Goal: Task Accomplishment & Management: Complete application form

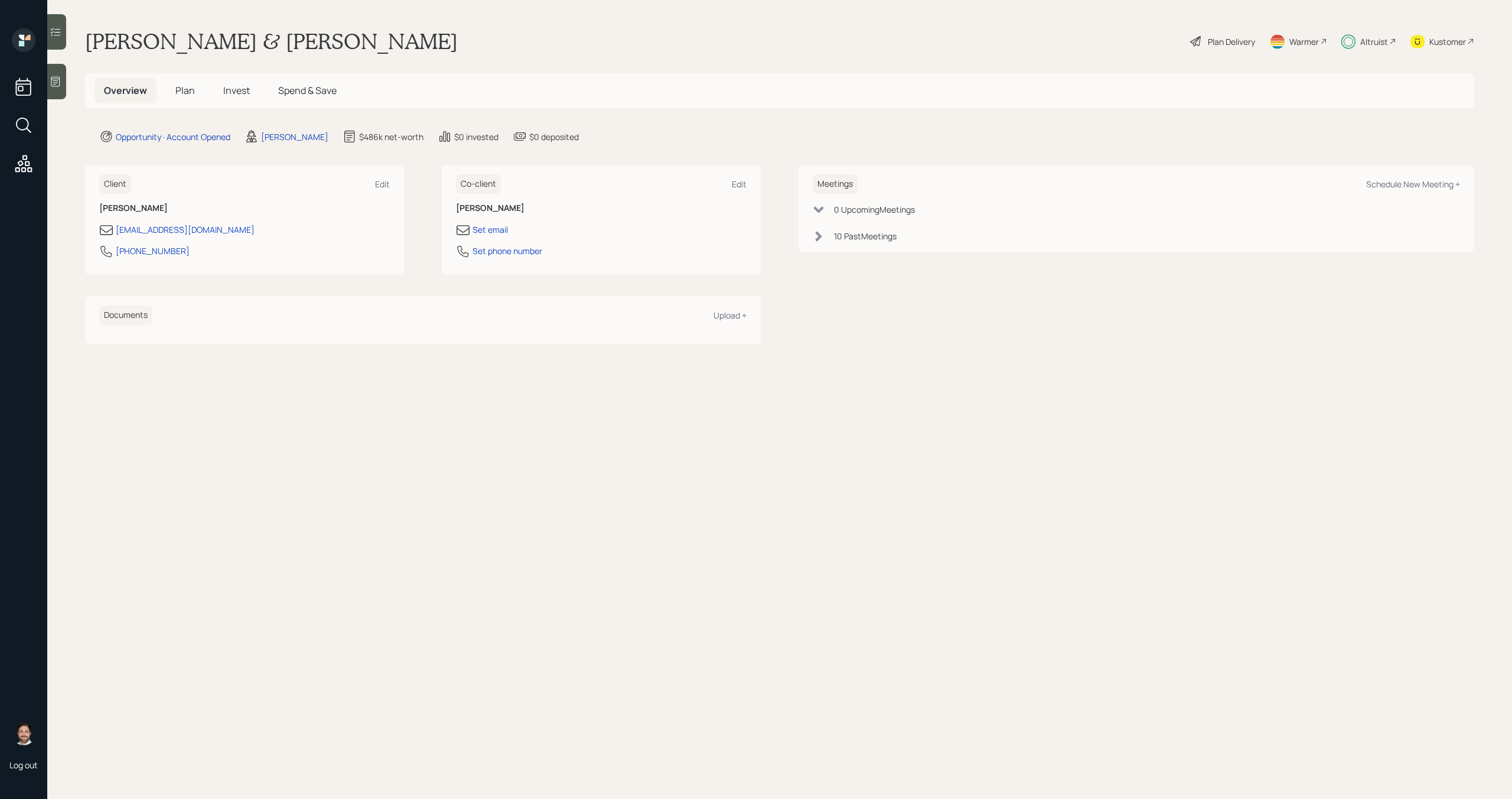
click at [190, 95] on span "Plan" at bounding box center [185, 90] width 19 height 13
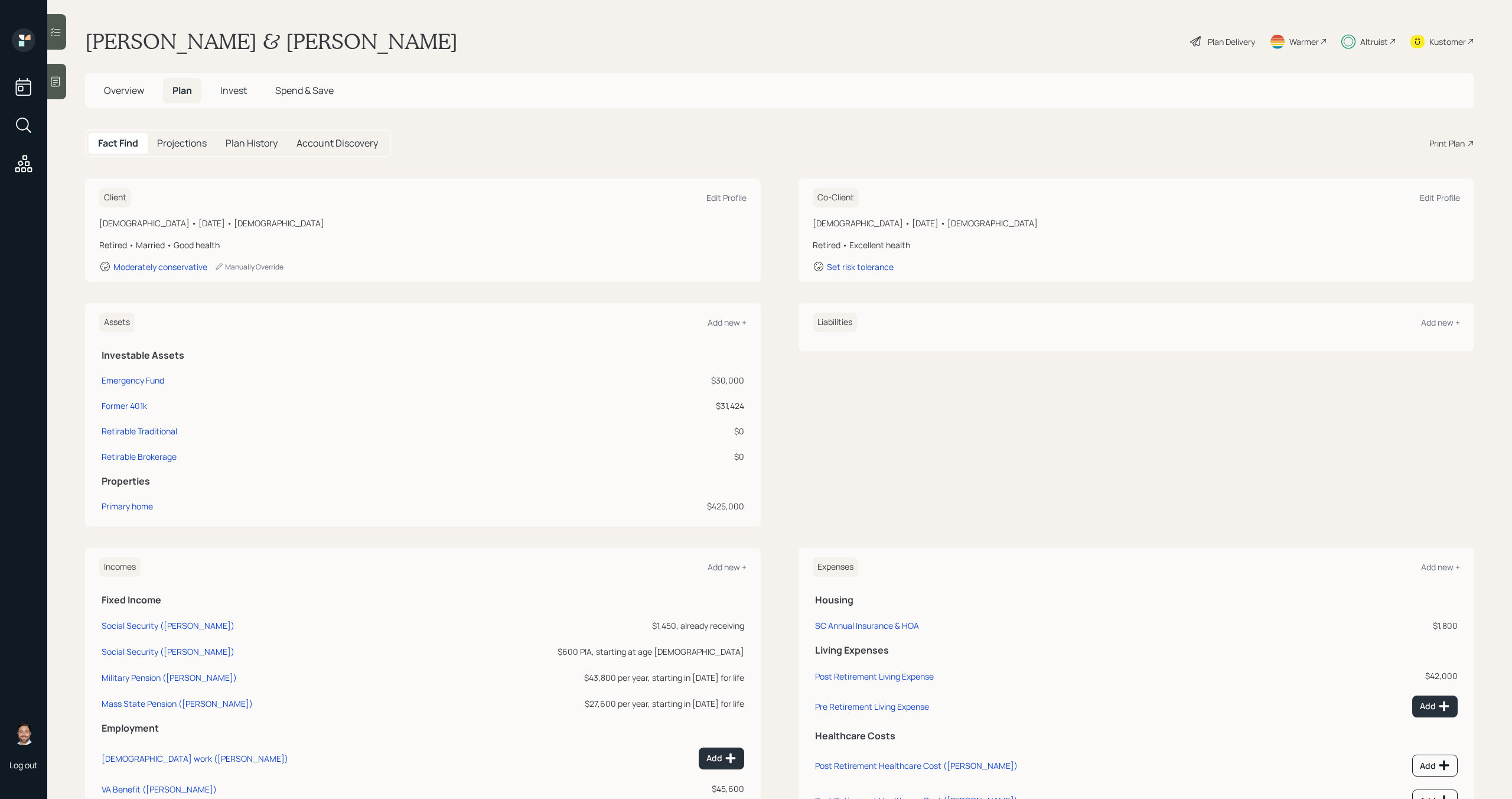
click at [239, 93] on span "Invest" at bounding box center [234, 90] width 27 height 13
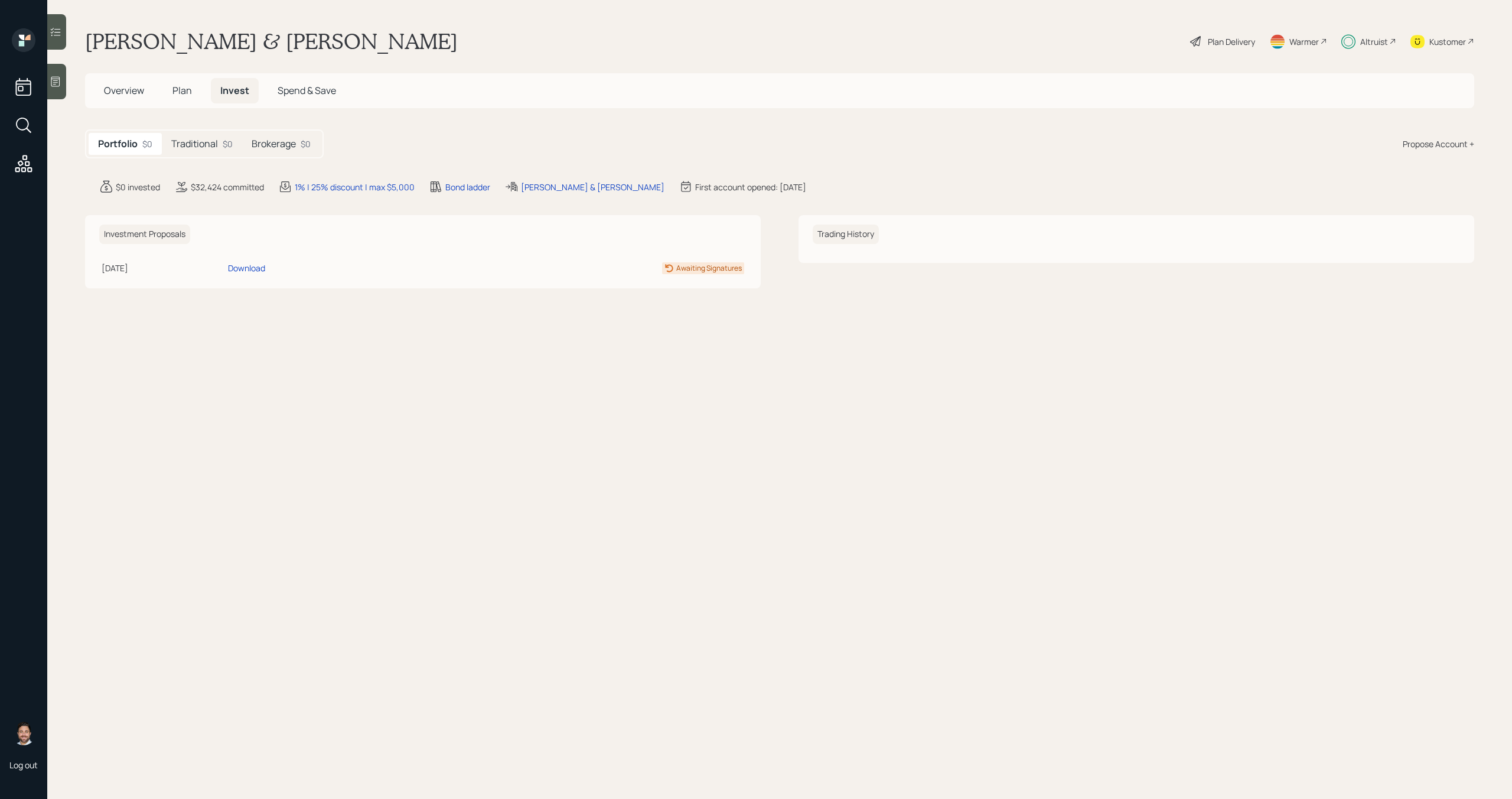
click at [184, 89] on span "Plan" at bounding box center [182, 90] width 19 height 13
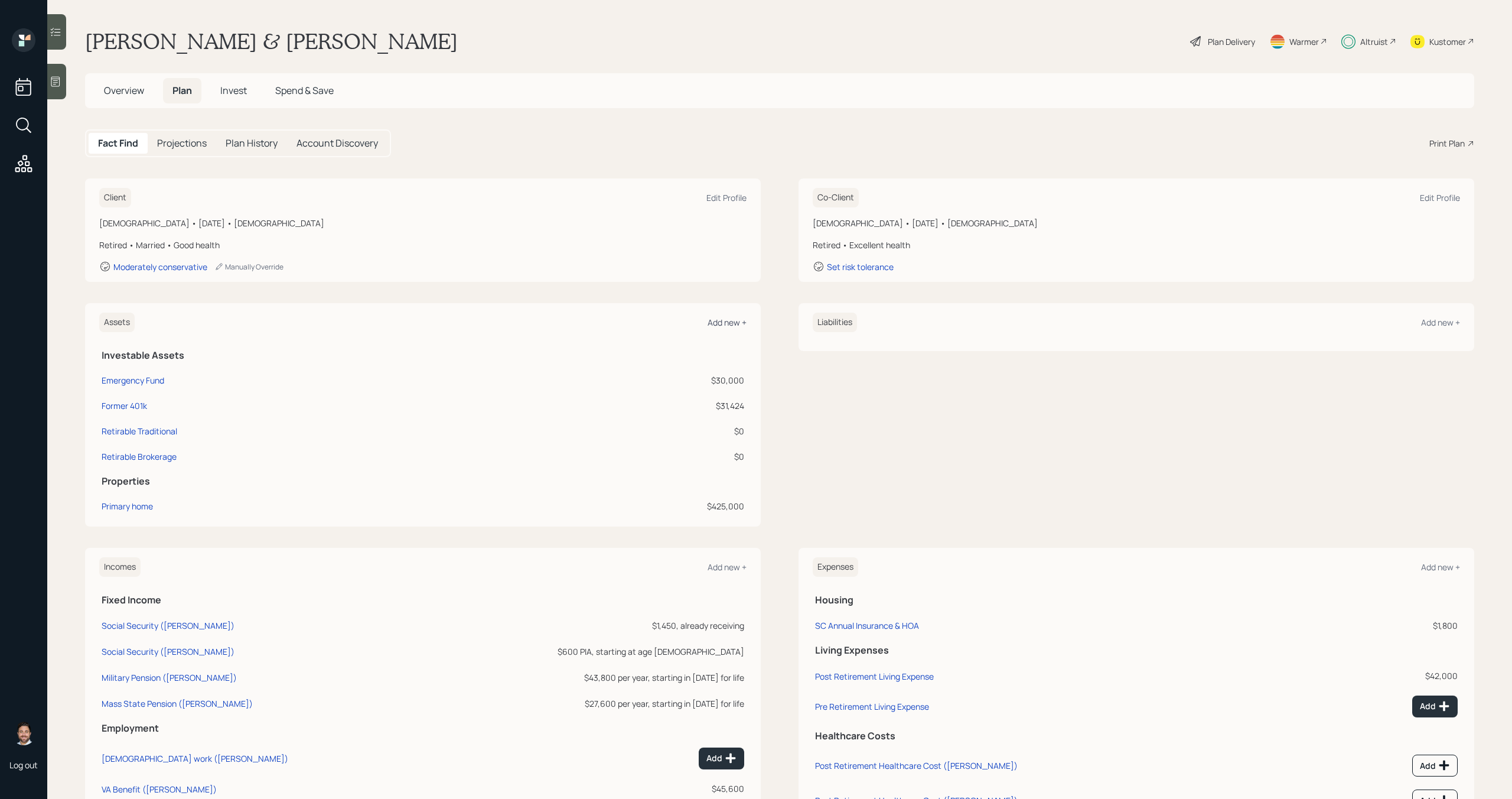
click at [723, 324] on div "Add new +" at bounding box center [727, 322] width 39 height 11
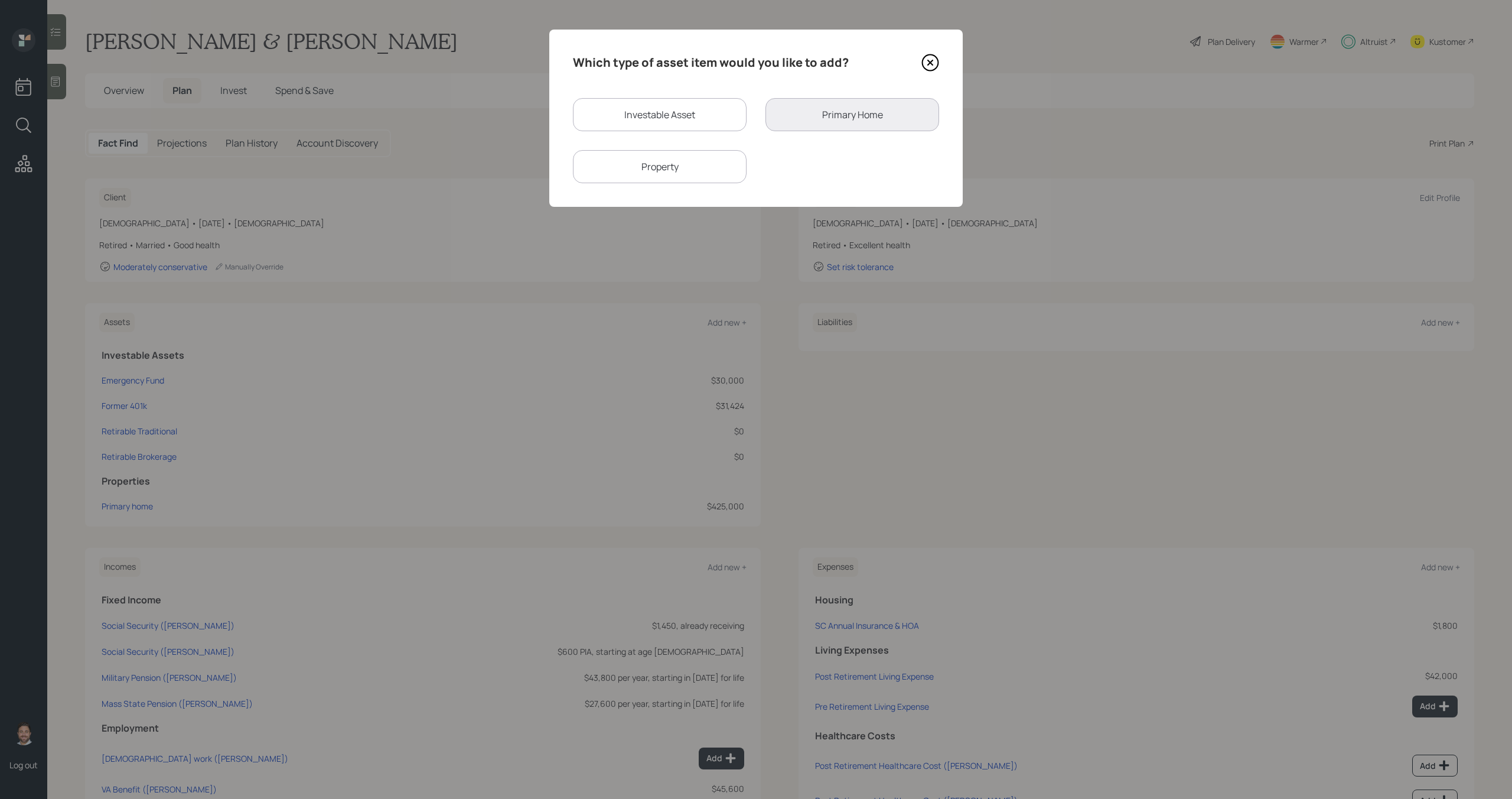
click at [696, 123] on div "Investable Asset" at bounding box center [660, 115] width 174 height 33
select select "taxable"
select select "balanced"
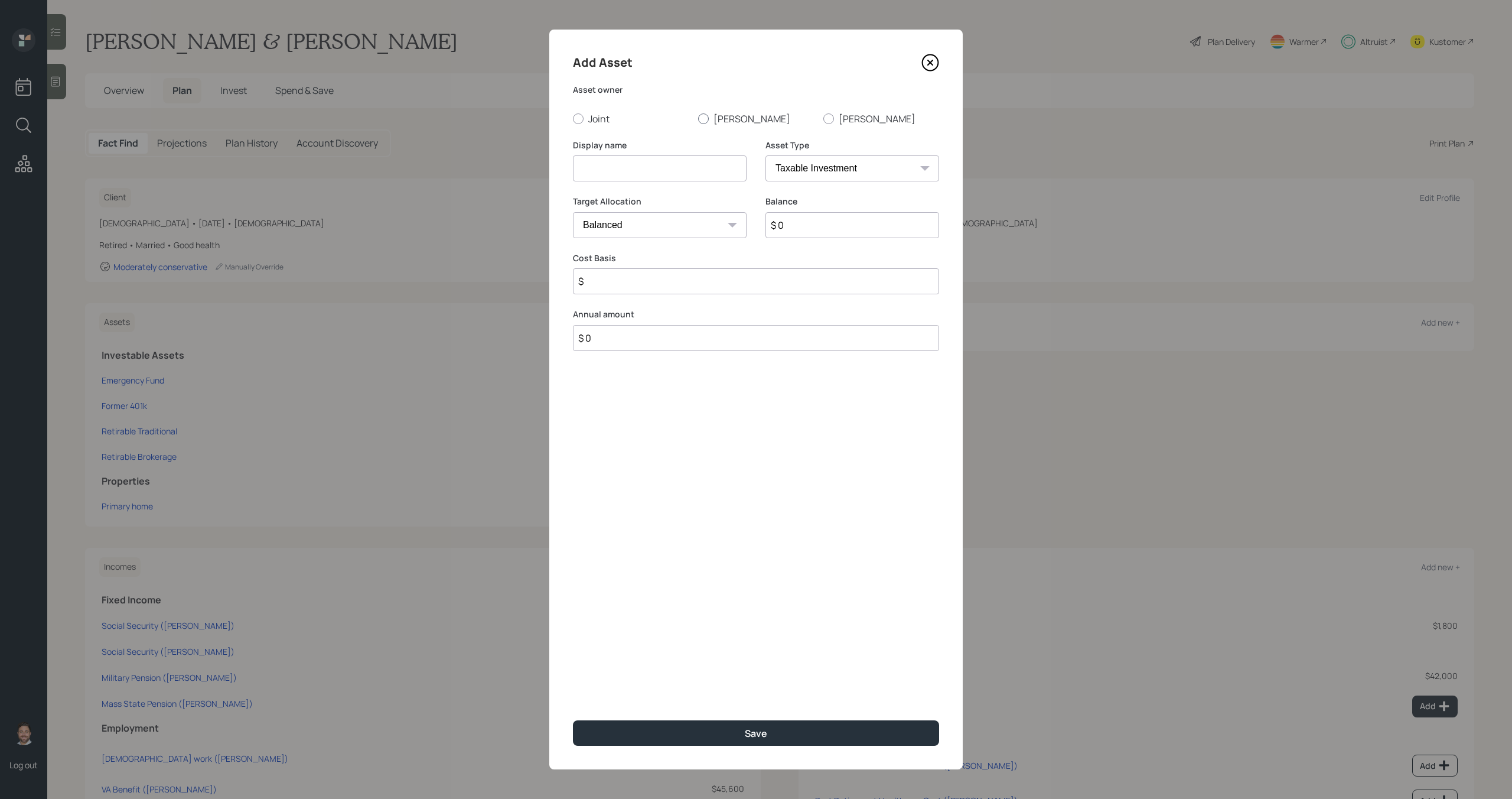
click at [713, 119] on label "Joseph" at bounding box center [756, 118] width 116 height 13
click at [698, 119] on input "Joseph" at bounding box center [698, 118] width 1 height 1
radio input "true"
click at [683, 167] on input at bounding box center [660, 168] width 174 height 26
type input "Former Roth 401k"
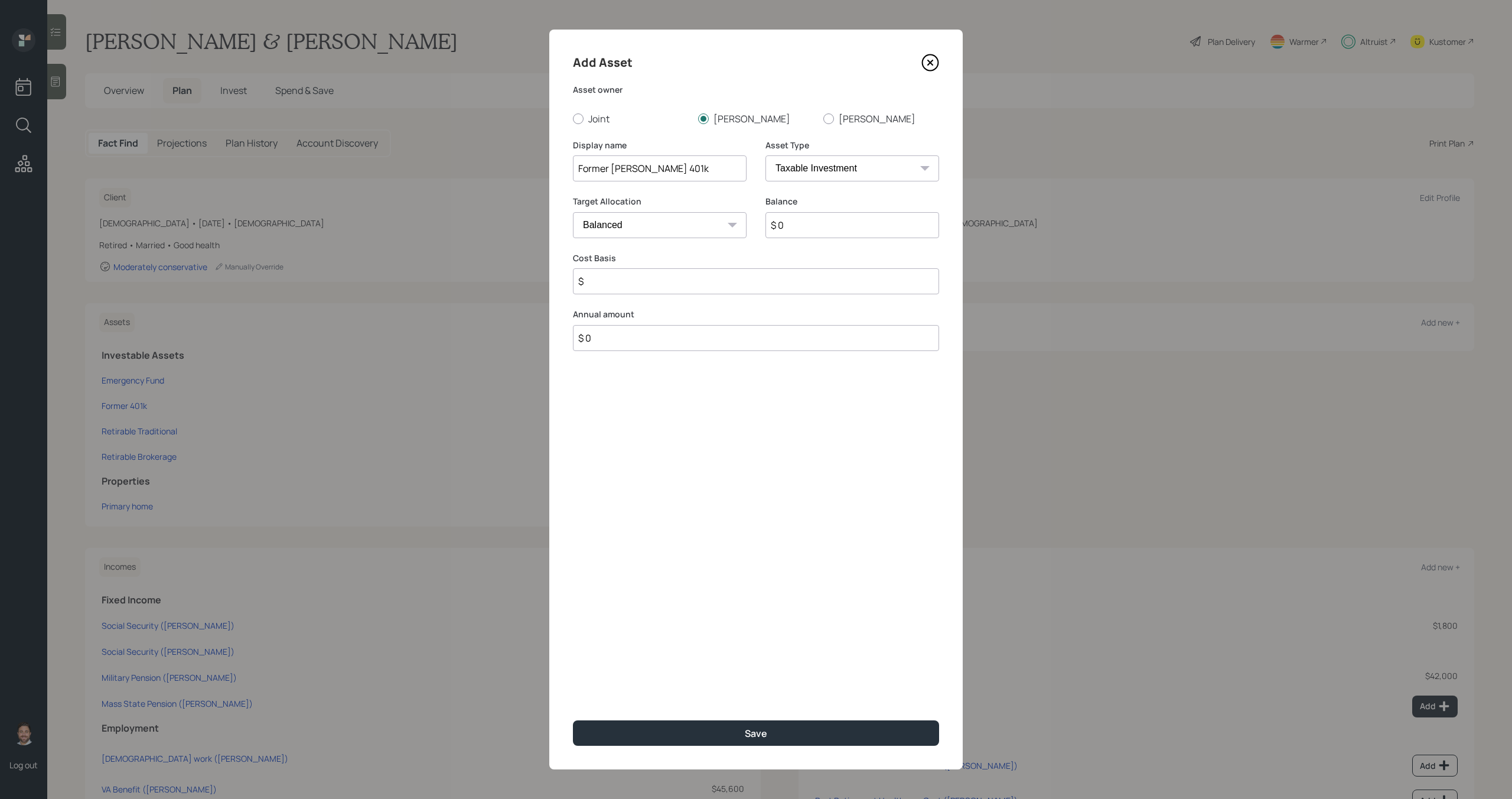
click at [872, 168] on select "SEP IRA IRA Roth IRA 401(k) Roth 401(k) 403(b) Roth 403(b) 457(b) Roth 457(b) H…" at bounding box center [852, 168] width 174 height 26
select select "roth_401k"
click at [765, 155] on select "SEP IRA IRA Roth IRA 401(k) Roth 401(k) 403(b) Roth 403(b) 457(b) Roth 457(b) H…" at bounding box center [852, 168] width 174 height 26
click at [813, 228] on input "$ 0" at bounding box center [852, 225] width 174 height 26
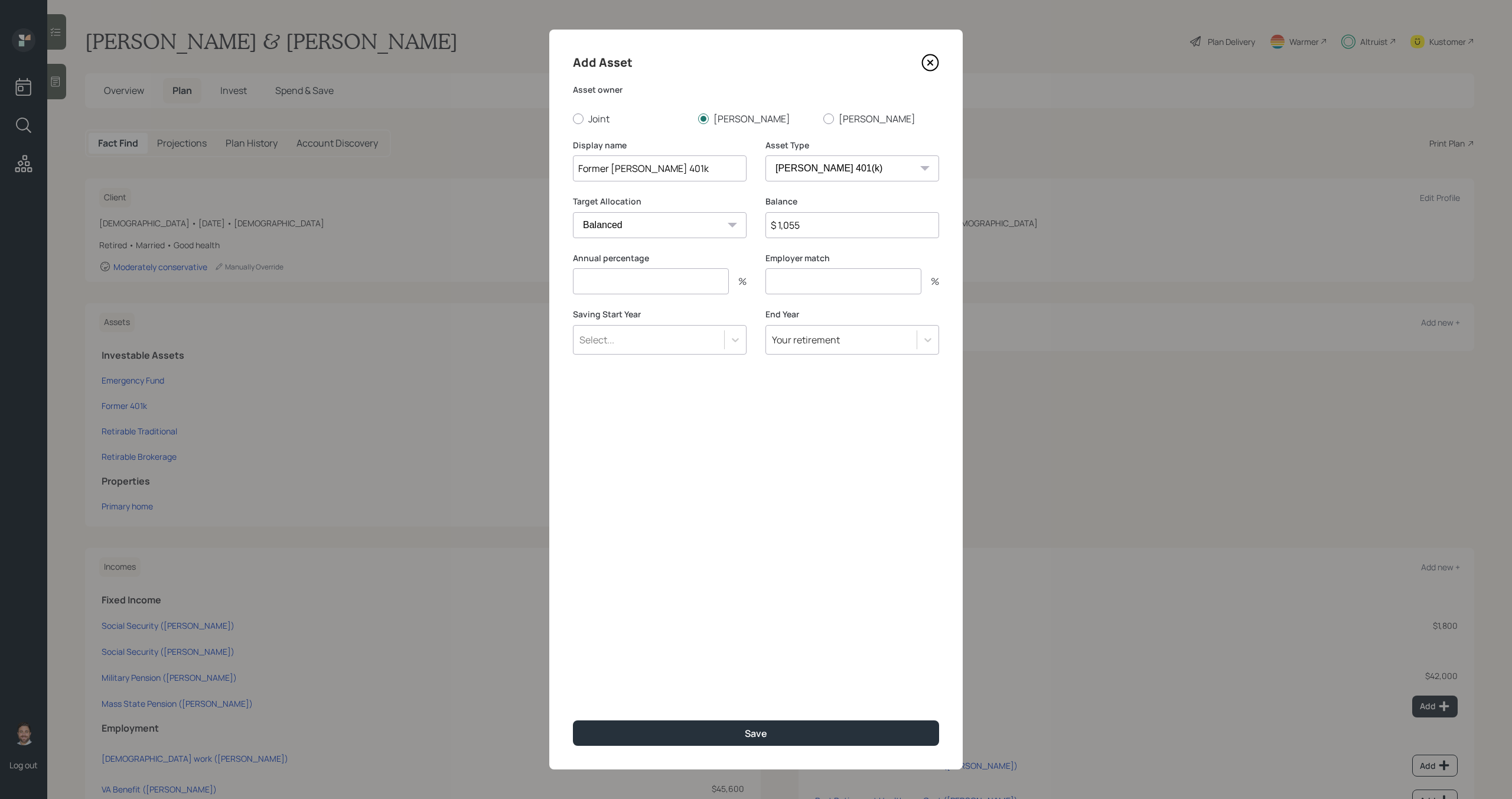
type input "$ 1,055"
click at [707, 278] on input "number" at bounding box center [651, 281] width 156 height 26
type input "0"
click at [819, 281] on input "number" at bounding box center [843, 281] width 156 height 26
type input "0"
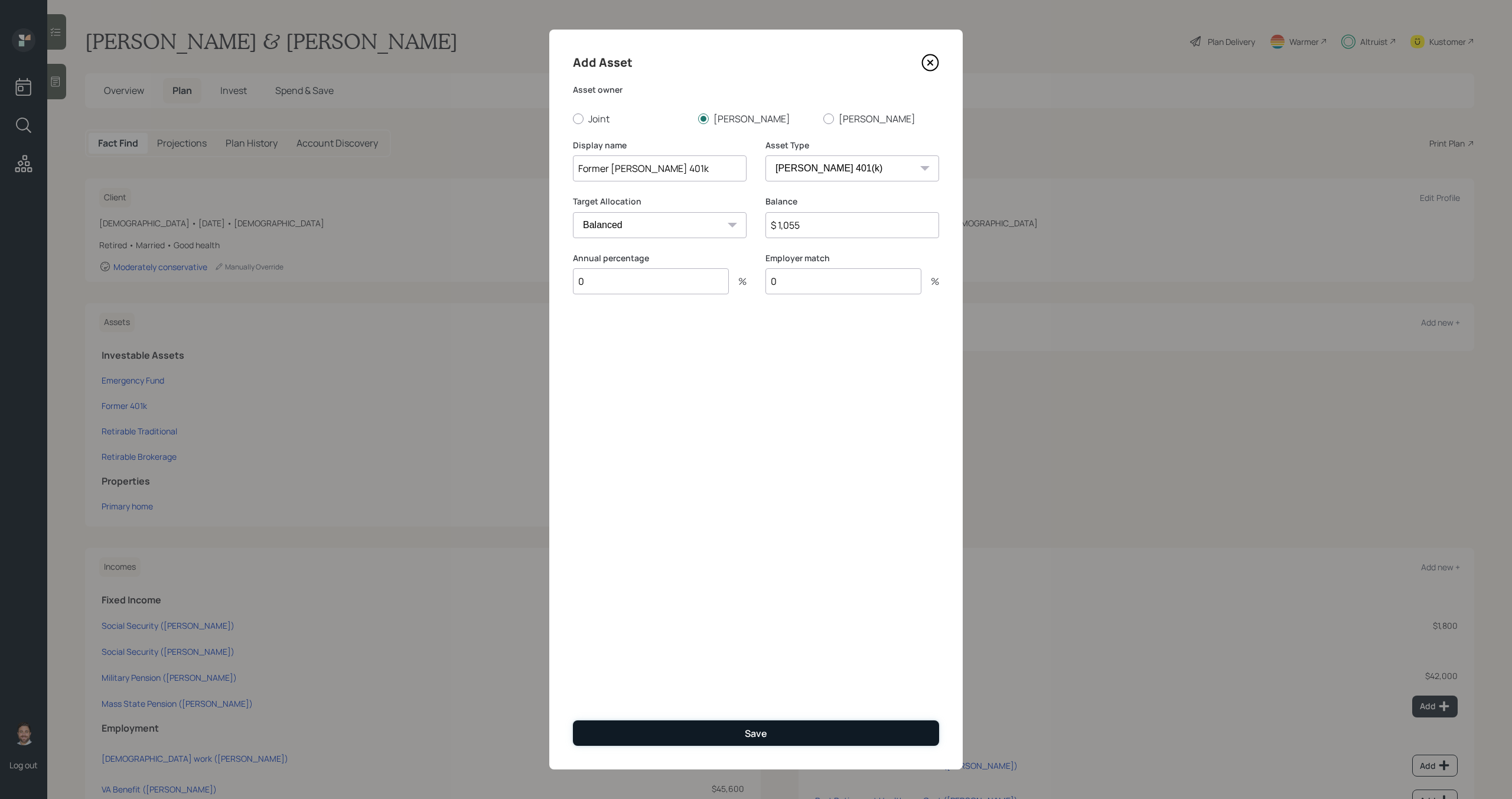
click at [837, 736] on button "Save" at bounding box center [756, 733] width 366 height 25
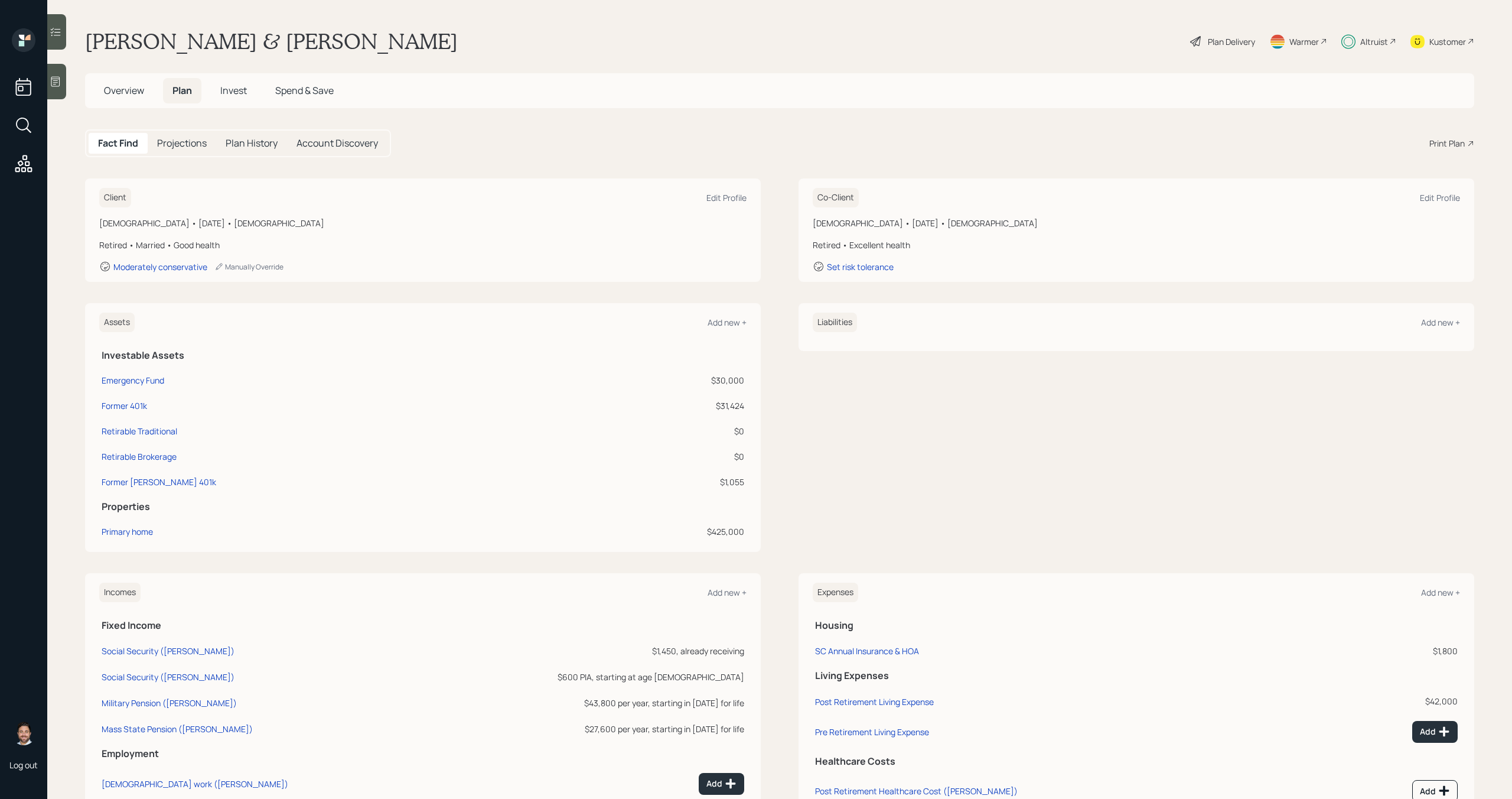
click at [250, 88] on h5 "Invest" at bounding box center [234, 91] width 45 height 25
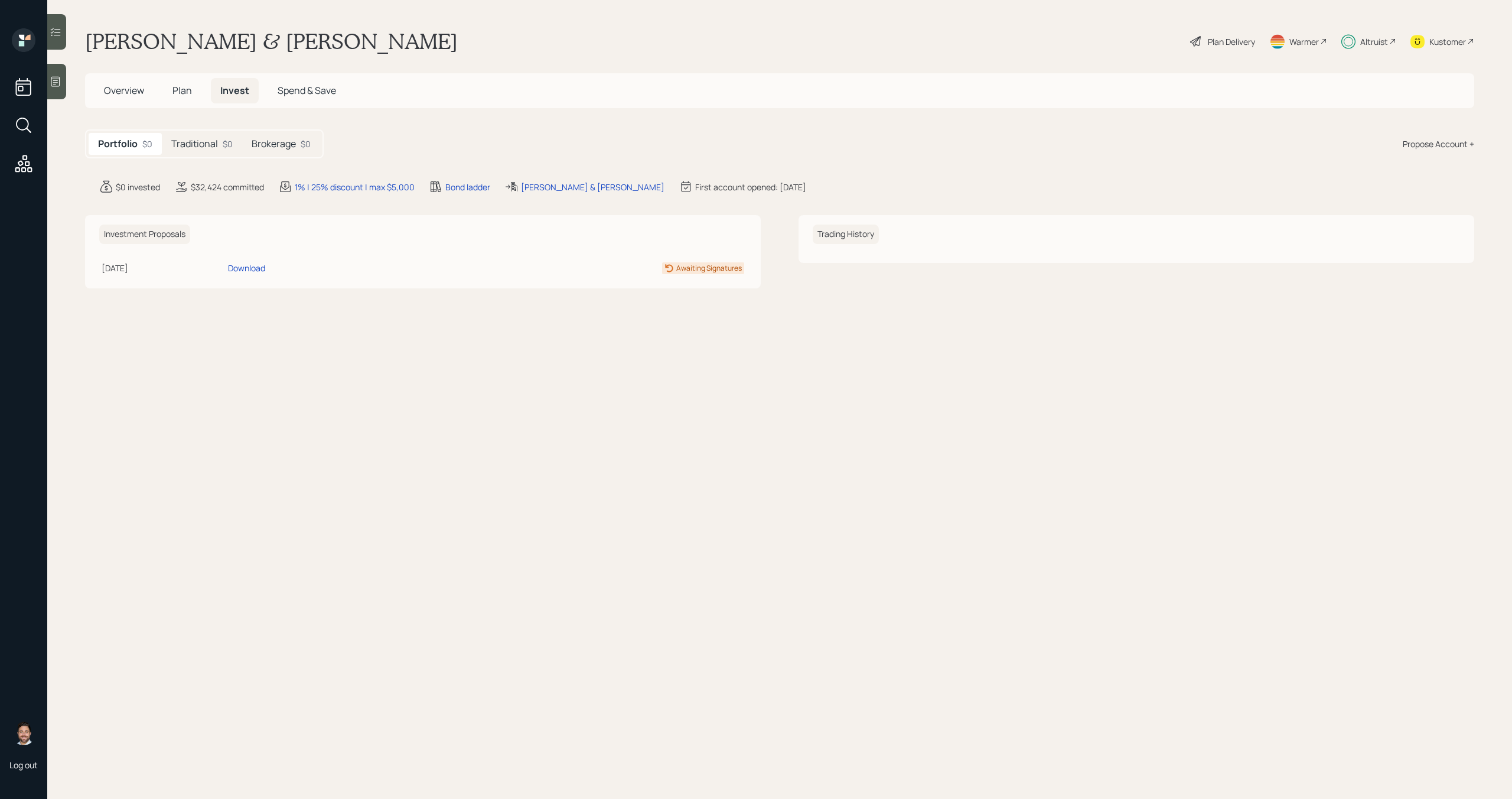
click at [1451, 145] on div "Propose Account +" at bounding box center [1438, 144] width 71 height 13
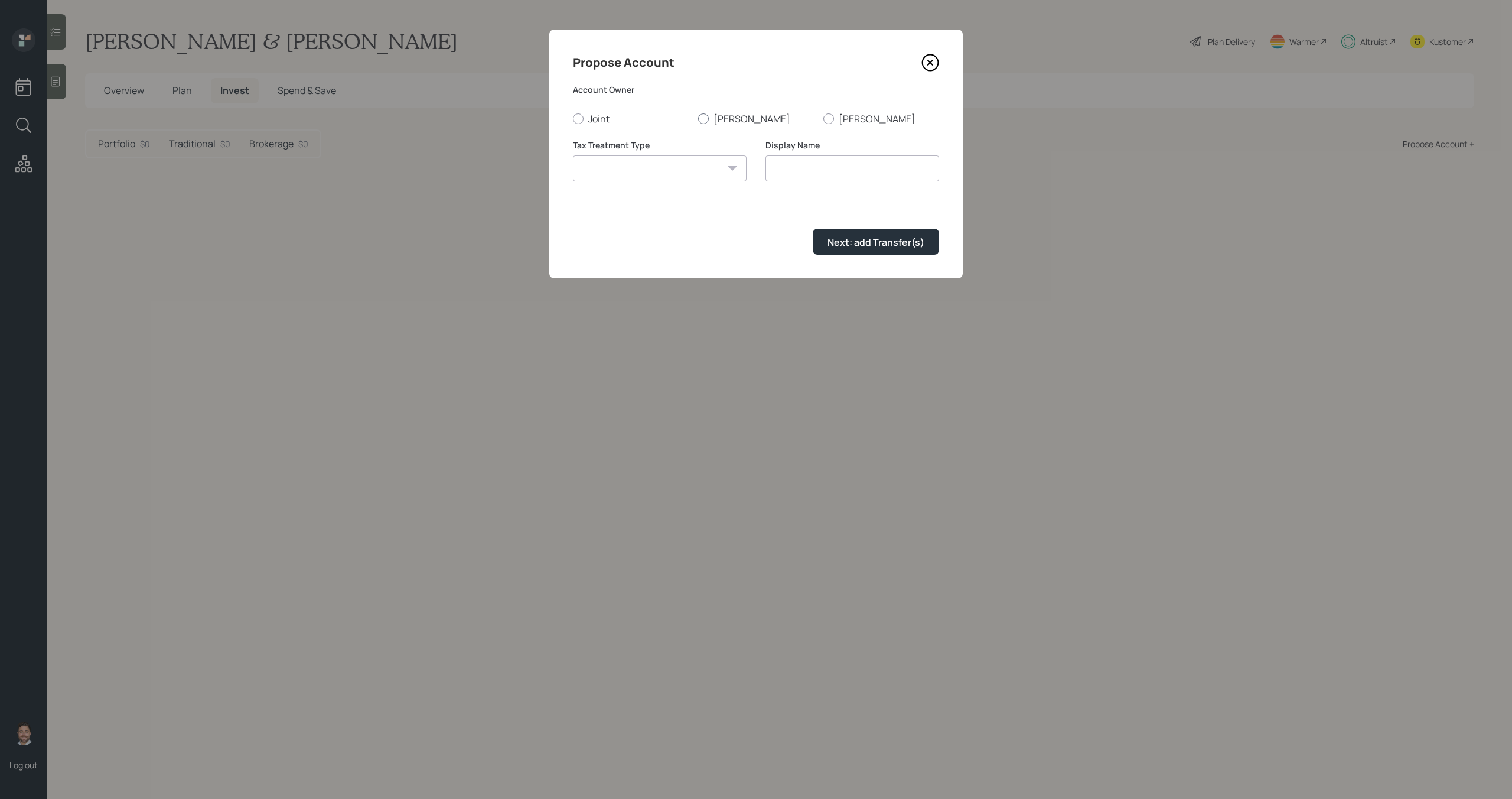
click at [714, 117] on label "Joseph" at bounding box center [756, 118] width 116 height 13
click at [698, 118] on input "Joseph" at bounding box center [698, 118] width 1 height 1
radio input "true"
click at [707, 168] on select "Roth Taxable Traditional" at bounding box center [660, 168] width 174 height 26
select select "roth"
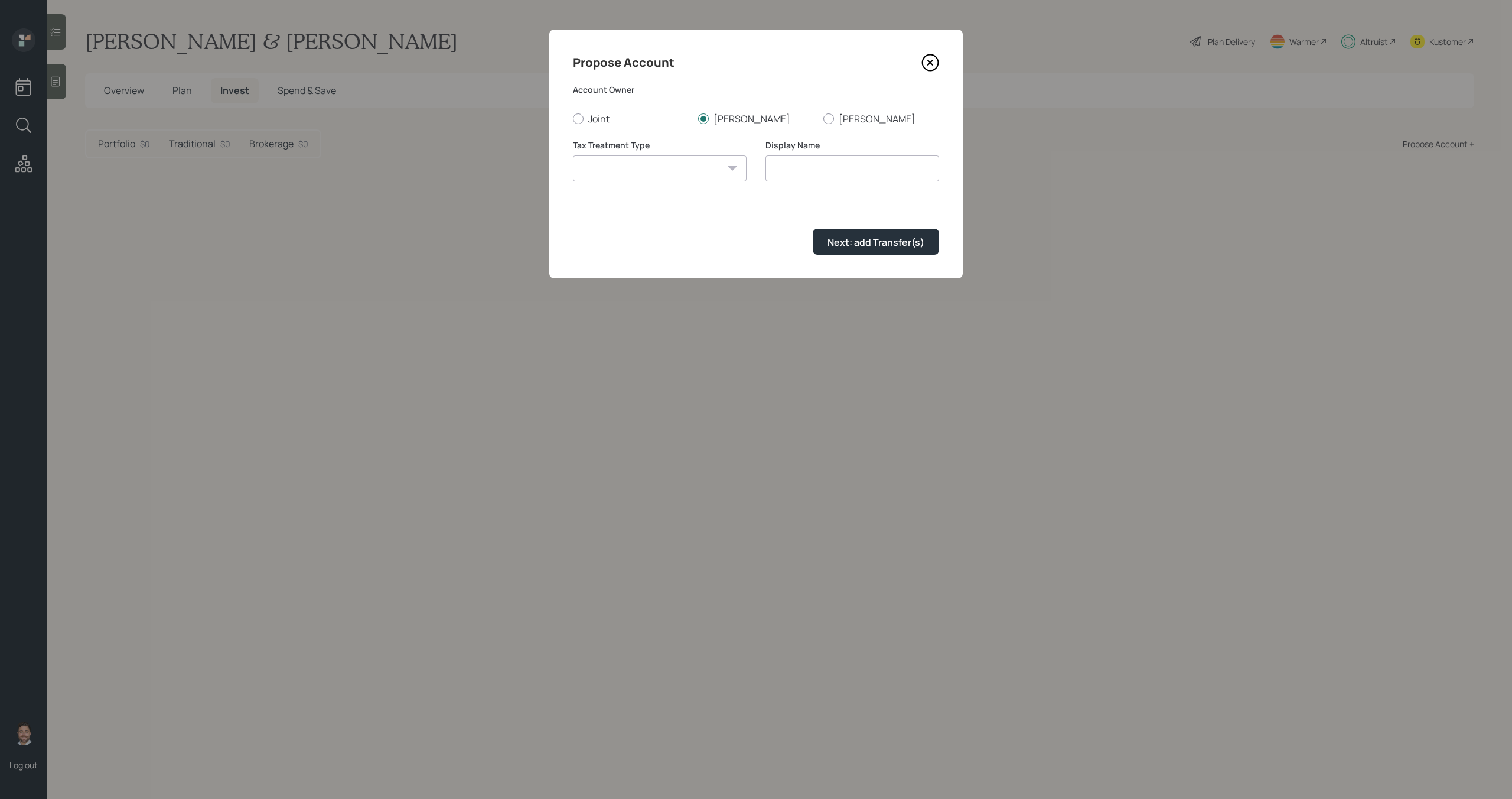
click at [573, 155] on select "Roth Taxable Traditional" at bounding box center [660, 168] width 174 height 26
click at [812, 174] on input "Roth" at bounding box center [852, 168] width 174 height 26
type input "Roth IRA"
click at [875, 248] on button "Next: add Transfer(s)" at bounding box center [876, 241] width 126 height 25
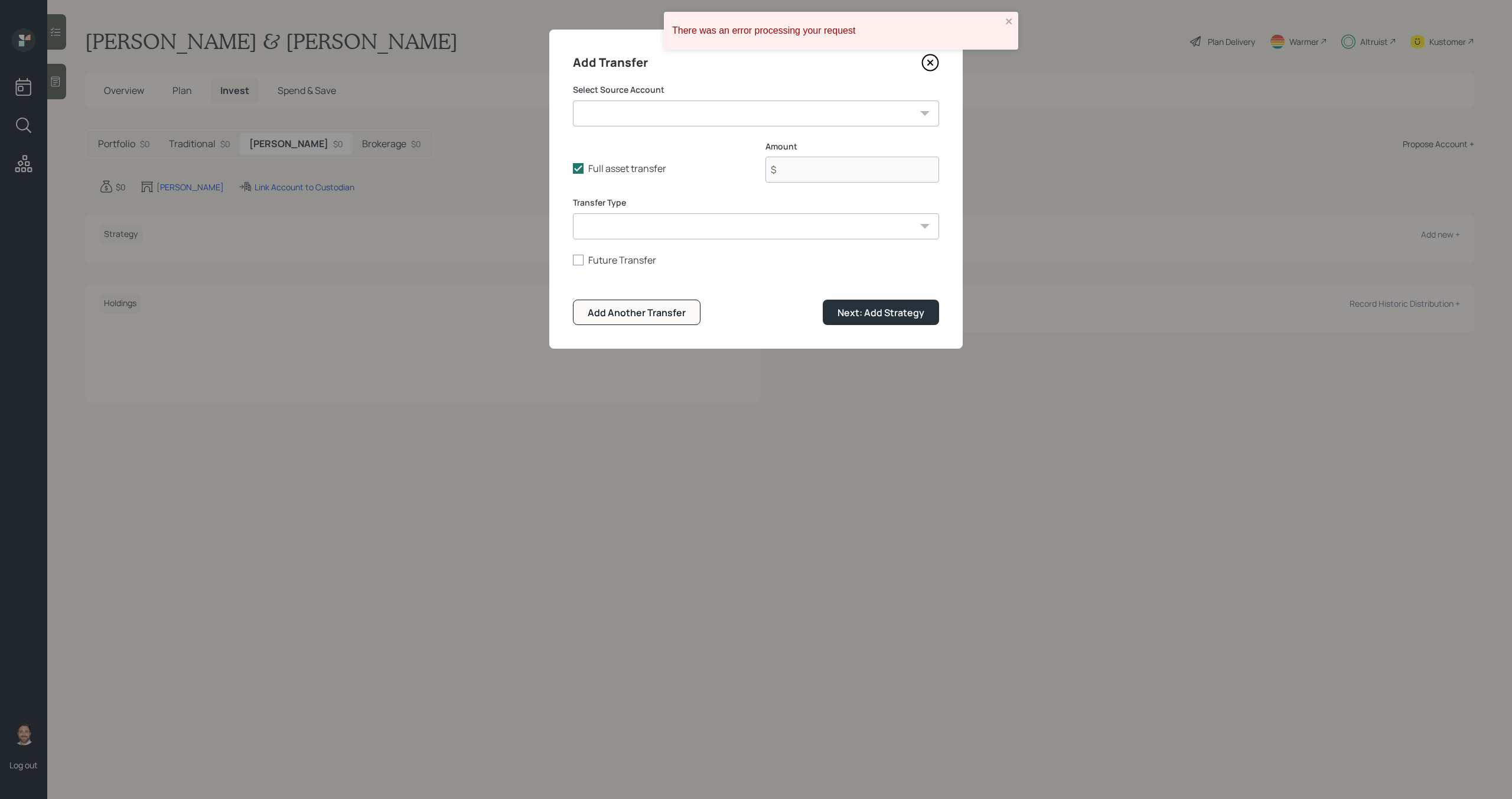
click at [688, 122] on select "Emergency Fund ($30,000 | Taxable Investment) Former 401k ($31,424 | 401(k)) Fo…" at bounding box center [756, 113] width 366 height 26
select select "b81184e3-13e8-41b3-8c15-10d65417de45"
click at [573, 100] on select "Emergency Fund ($30,000 | Taxable Investment) Former 401k ($31,424 | 401(k)) Fo…" at bounding box center [756, 113] width 366 height 26
type input "$ 1,055"
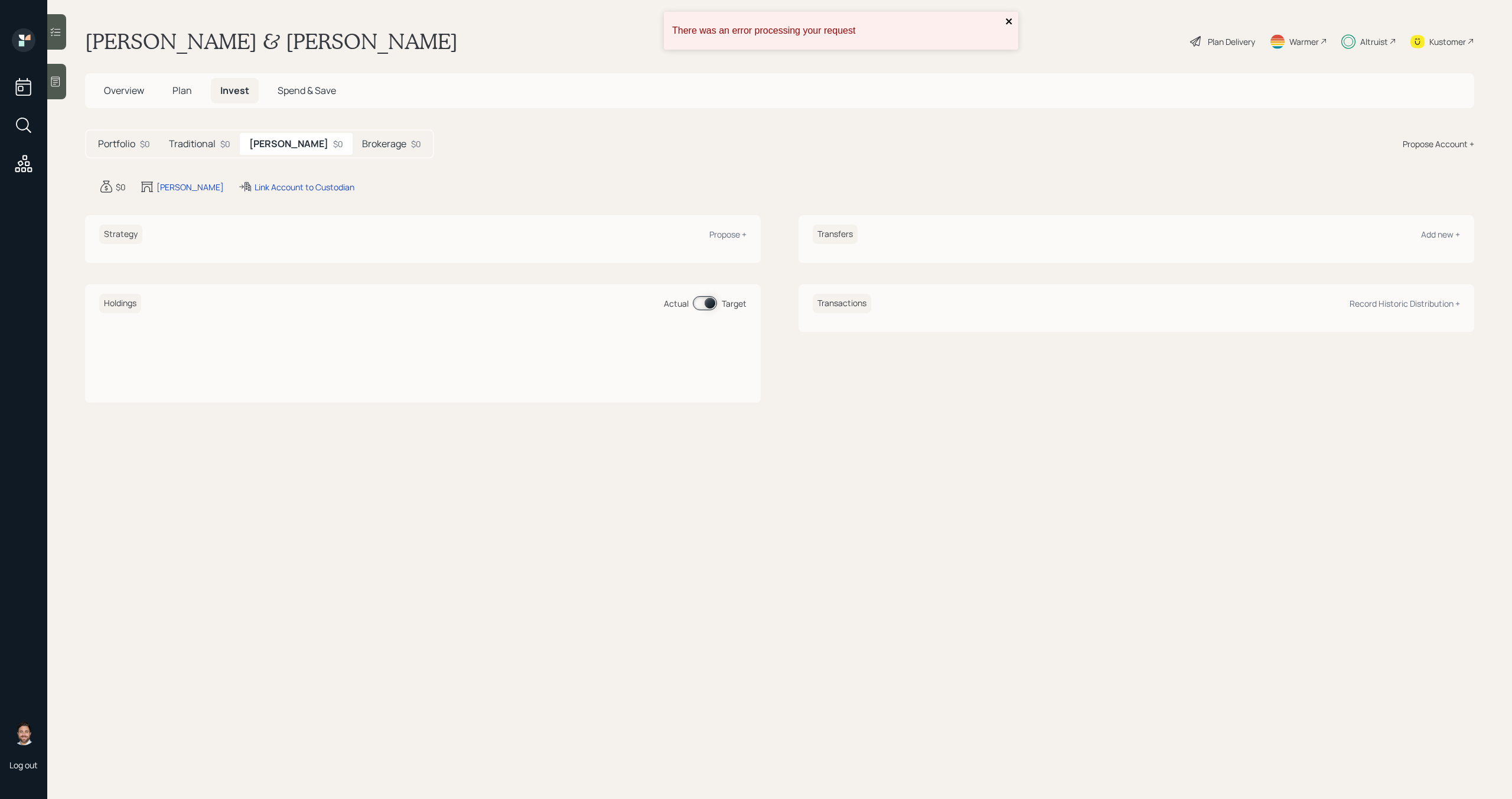
click at [1011, 26] on button "close" at bounding box center [1009, 22] width 8 height 11
click at [736, 234] on div "Propose +" at bounding box center [728, 234] width 37 height 11
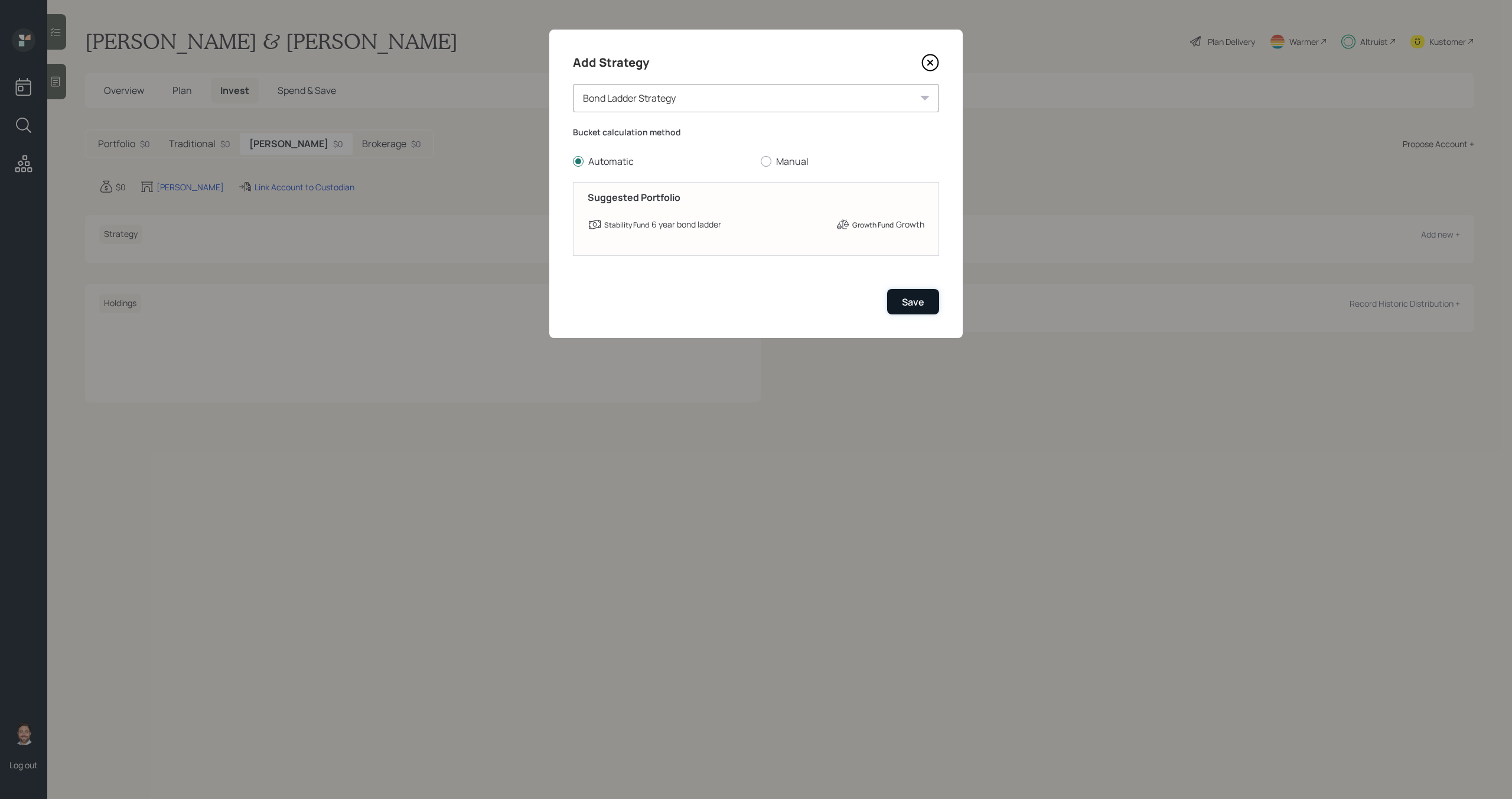
click at [914, 306] on div "Save" at bounding box center [913, 301] width 22 height 13
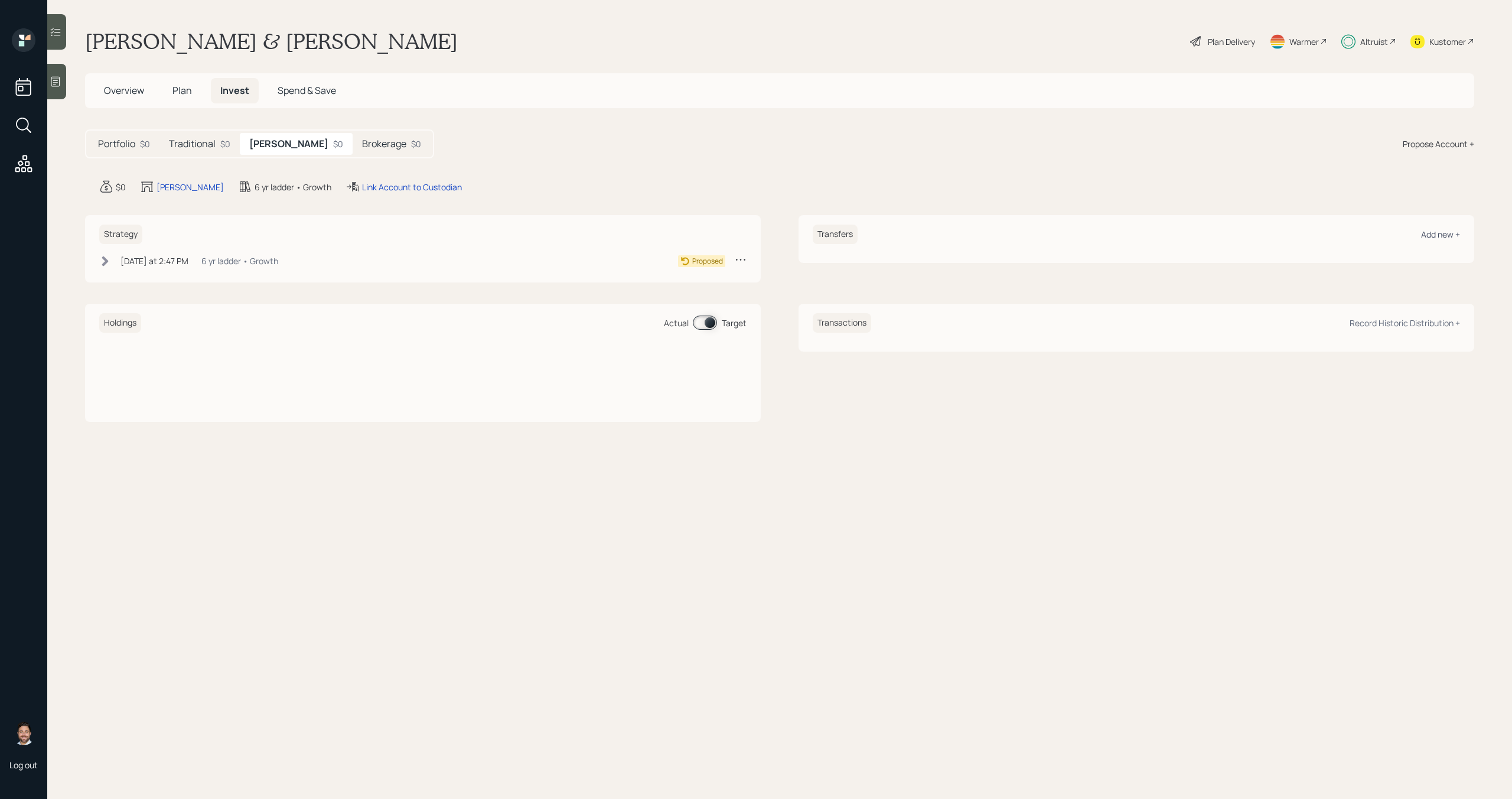
click at [1456, 235] on div "Add new +" at bounding box center [1441, 234] width 39 height 11
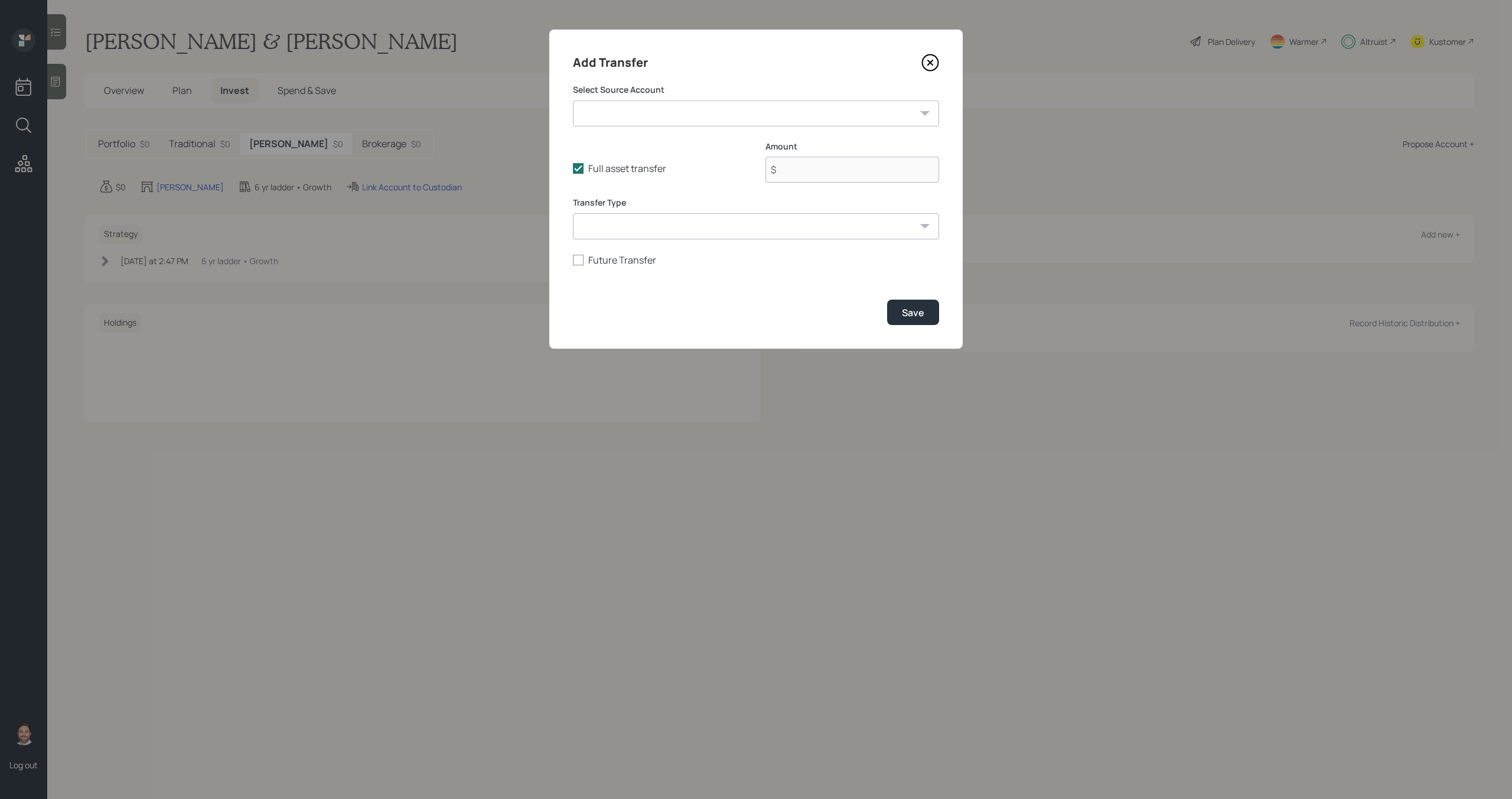
click at [863, 120] on select "Emergency Fund ($30,000 | Taxable Investment) Former 401k ($31,424 | 401(k)) Fo…" at bounding box center [756, 113] width 366 height 26
select select "b81184e3-13e8-41b3-8c15-10d65417de45"
click at [573, 100] on select "Emergency Fund ($30,000 | Taxable Investment) Former 401k ($31,424 | 401(k)) Fo…" at bounding box center [756, 113] width 366 height 26
type input "$ 1,055"
click at [912, 306] on div "Save" at bounding box center [913, 312] width 22 height 13
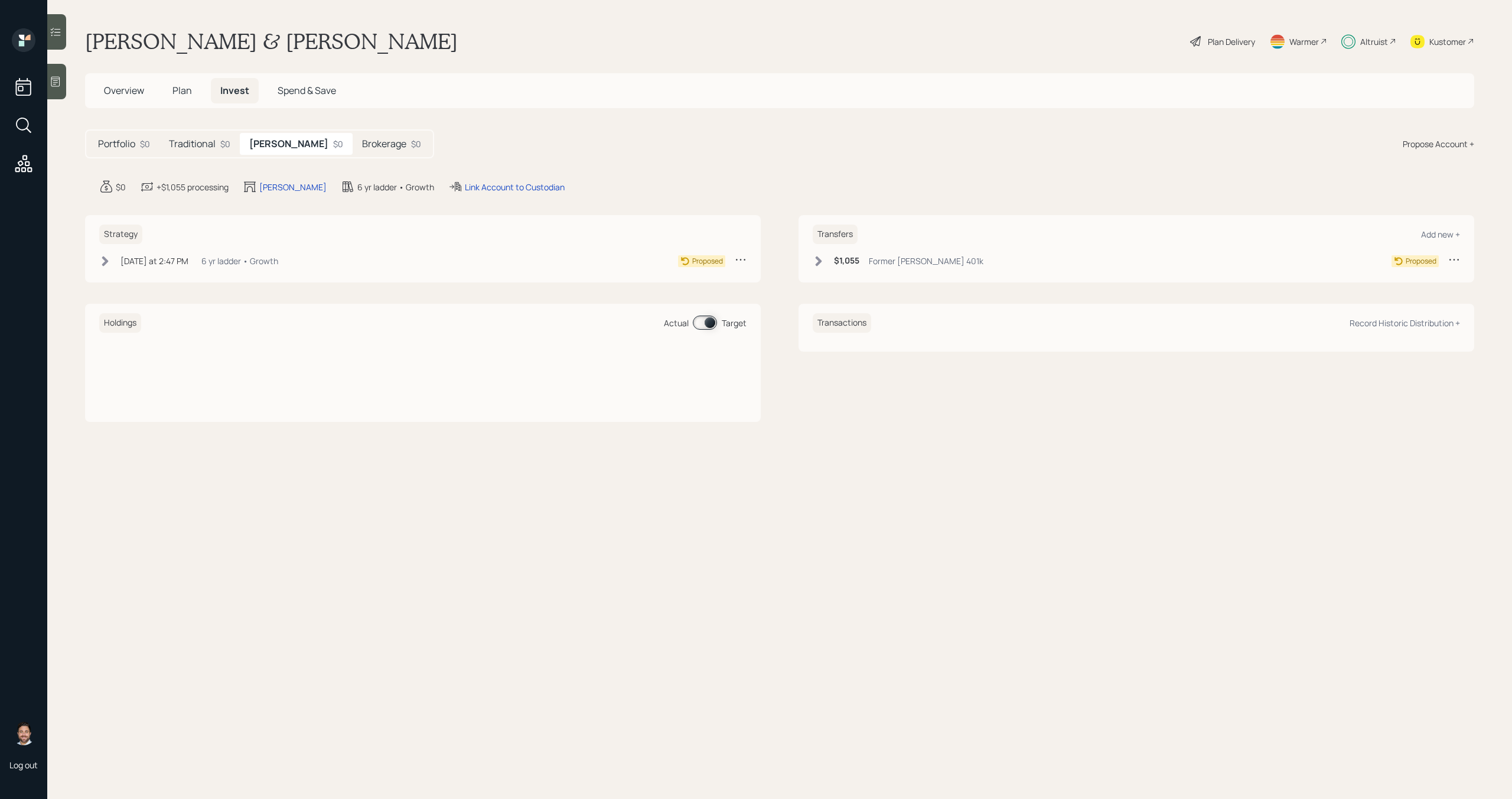
click at [821, 262] on icon at bounding box center [819, 261] width 12 height 12
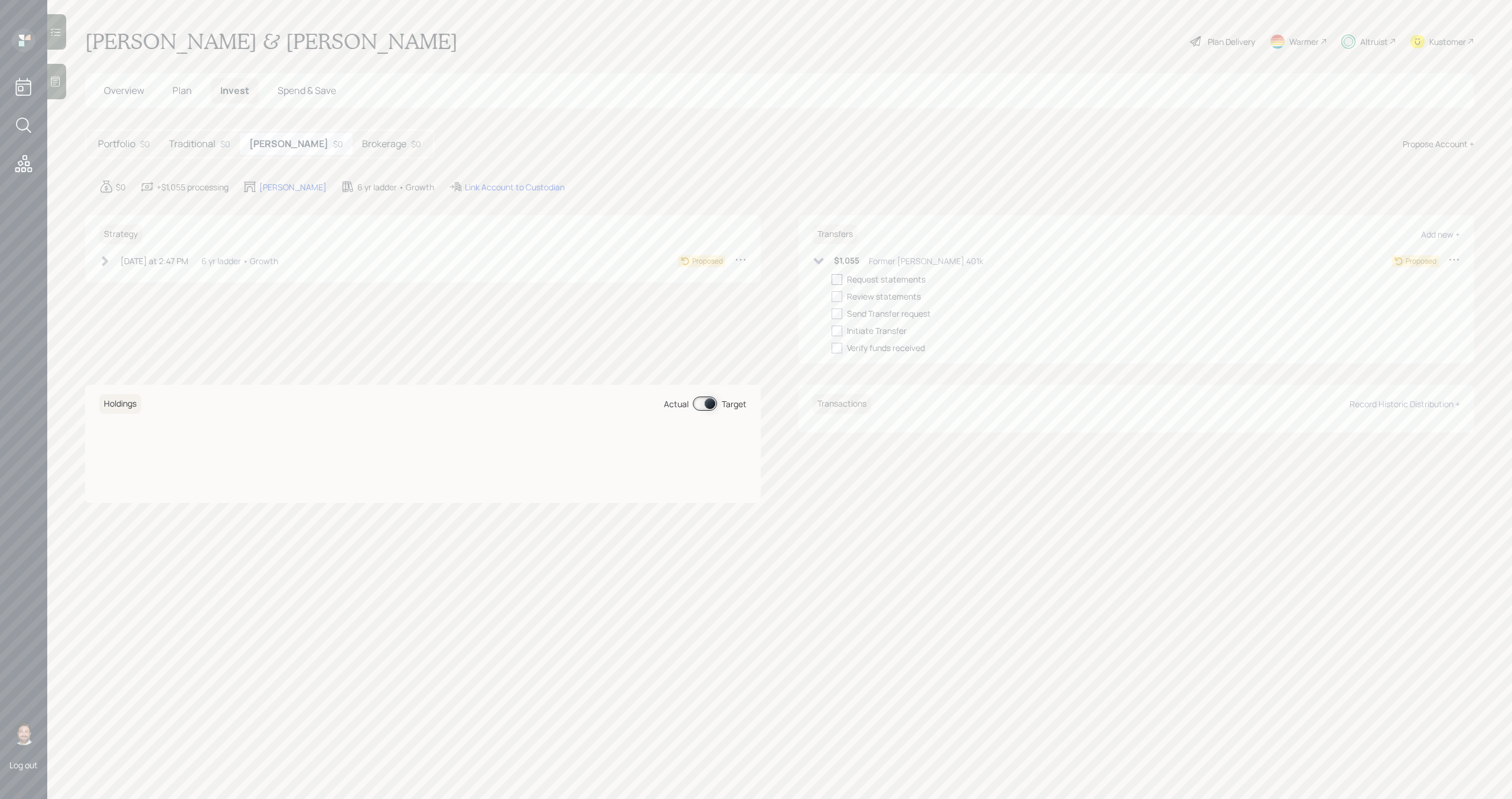
click at [840, 281] on div at bounding box center [837, 280] width 10 height 10
click at [831, 280] on input "checkbox" at bounding box center [831, 279] width 1 height 1
checkbox input "true"
click at [840, 294] on div at bounding box center [837, 297] width 10 height 10
click at [831, 296] on input "checkbox" at bounding box center [831, 296] width 1 height 1
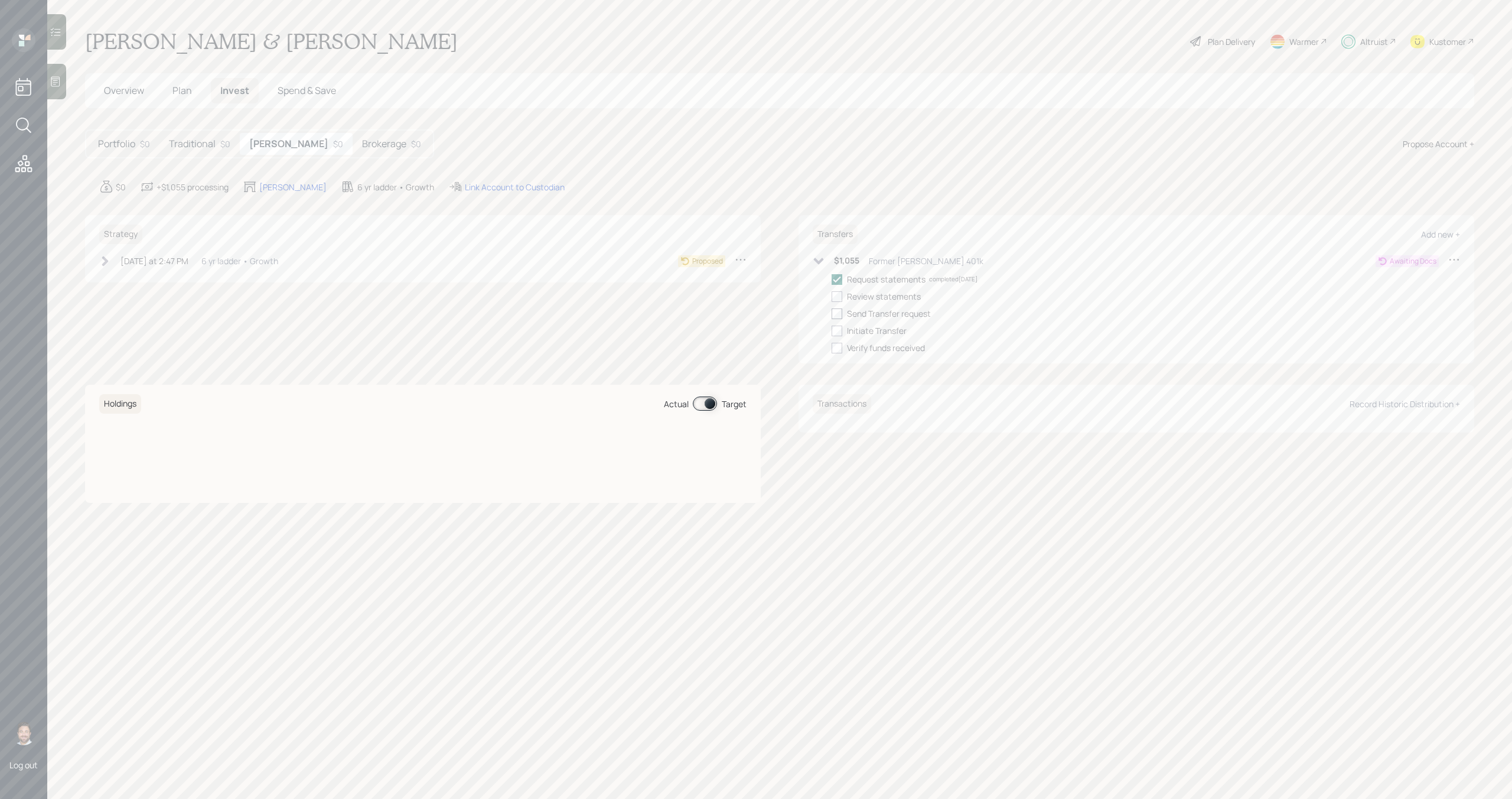
checkbox input "true"
click at [839, 311] on div at bounding box center [837, 314] width 10 height 10
click at [831, 313] on input "checkbox" at bounding box center [831, 313] width 1 height 1
checkbox input "true"
click at [838, 329] on div at bounding box center [837, 331] width 10 height 10
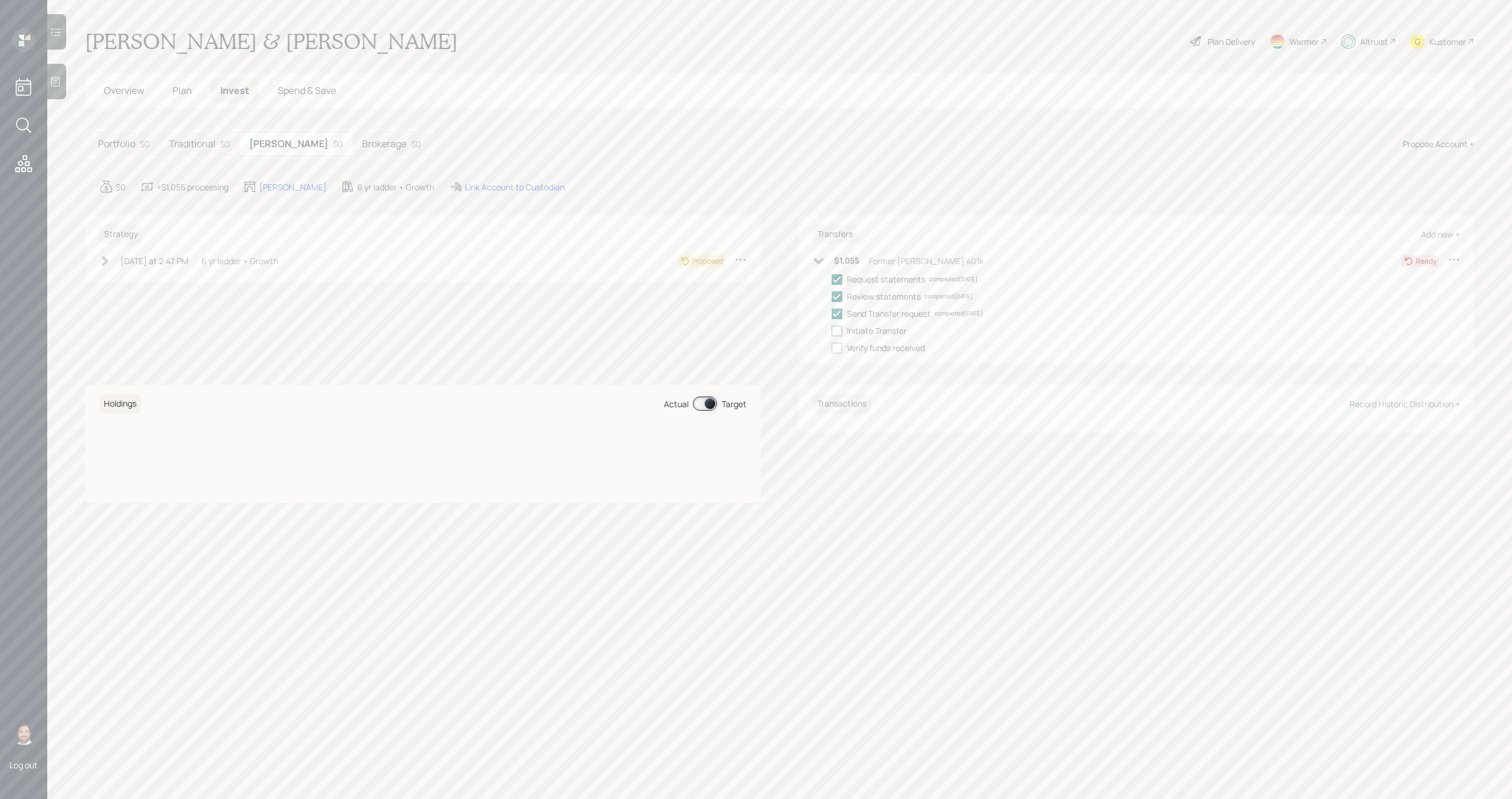
click at [831, 330] on input "checkbox" at bounding box center [831, 330] width 1 height 1
checkbox input "true"
click at [108, 264] on icon at bounding box center [105, 261] width 12 height 12
click at [124, 280] on div at bounding box center [123, 280] width 10 height 10
click at [118, 280] on input "checkbox" at bounding box center [118, 279] width 1 height 1
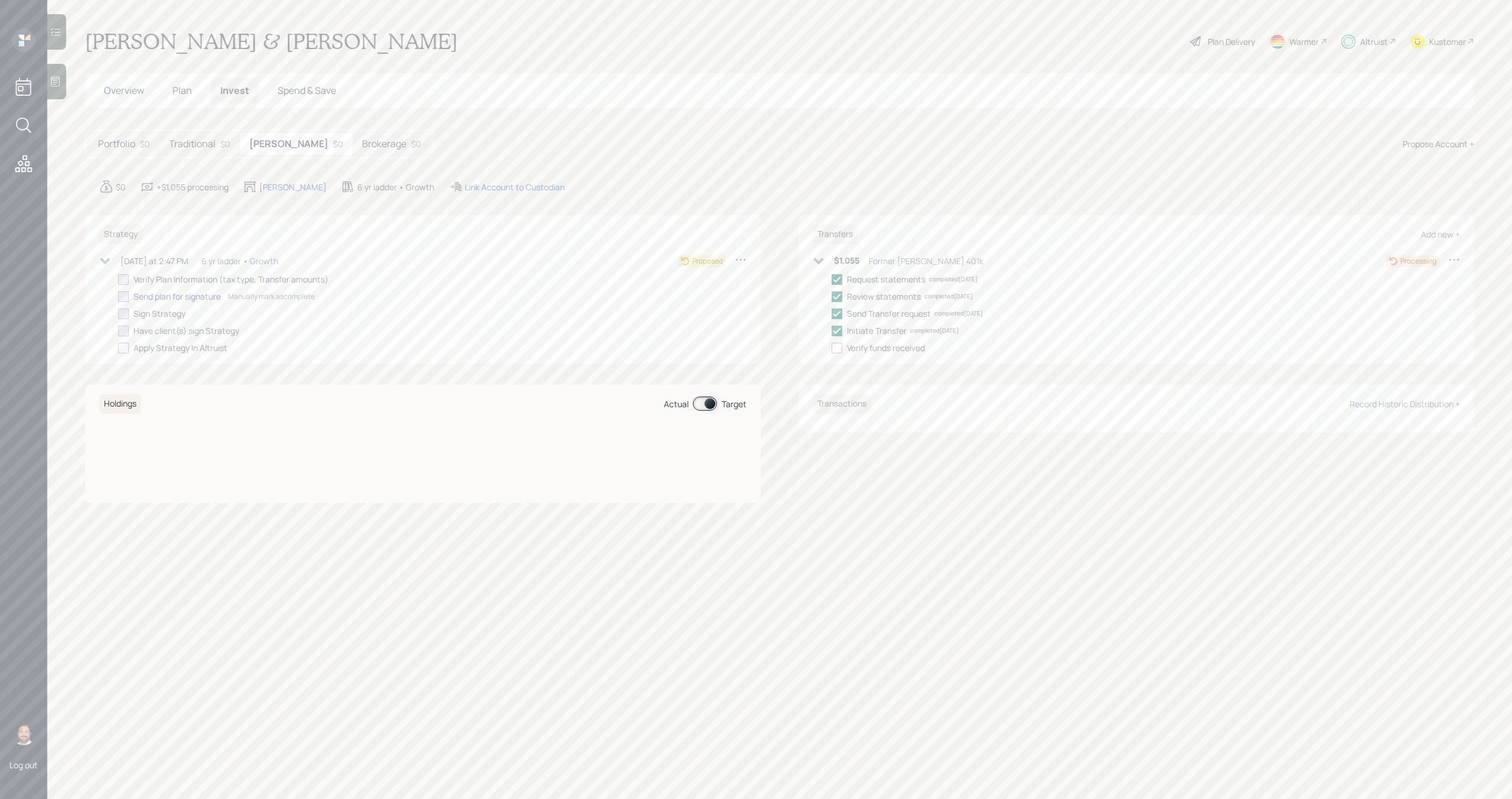
checkbox input "true"
click at [146, 296] on div "Send plan for signature" at bounding box center [178, 296] width 88 height 13
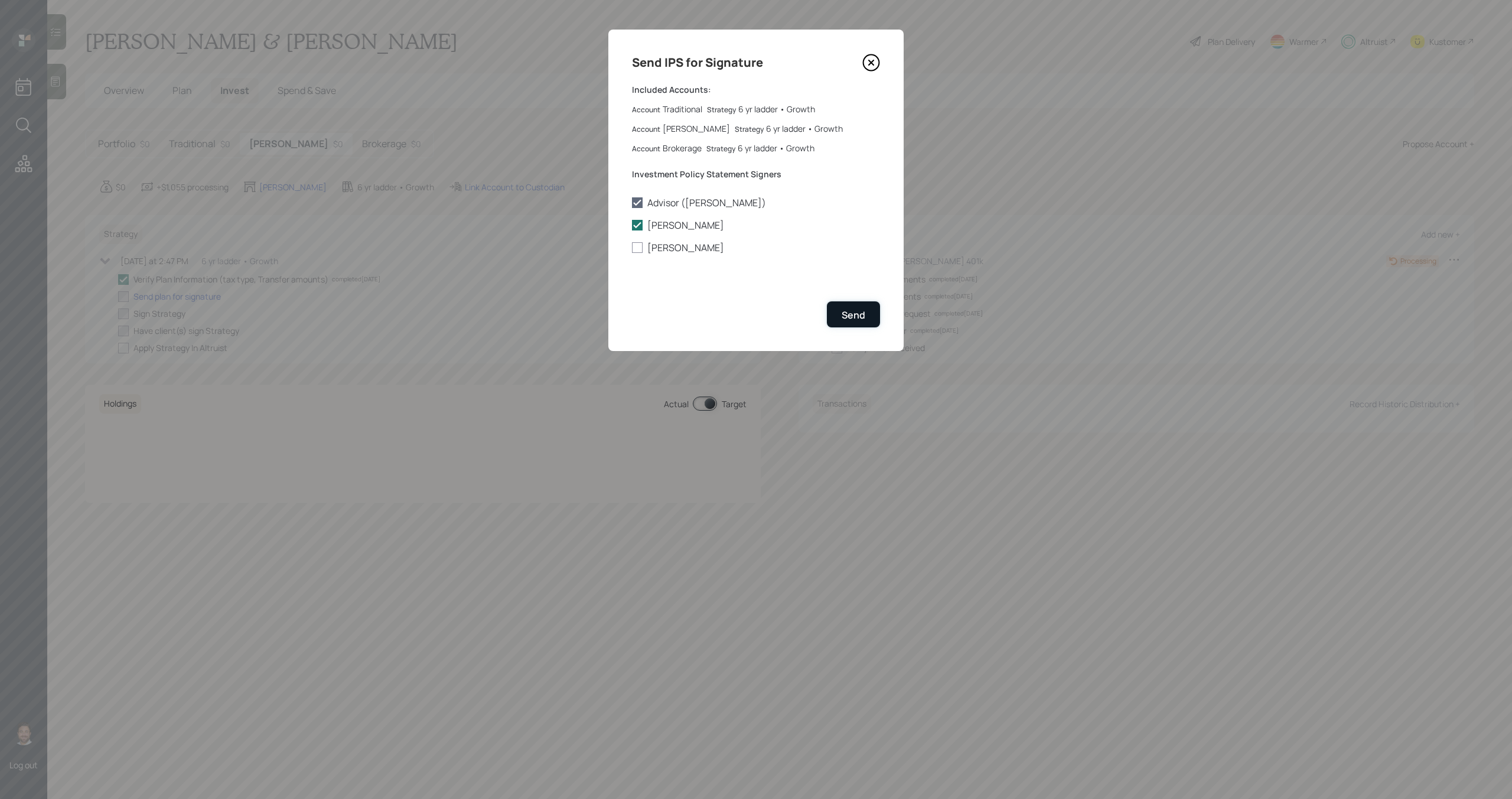
click at [848, 314] on div "Send" at bounding box center [854, 315] width 24 height 13
checkbox input "true"
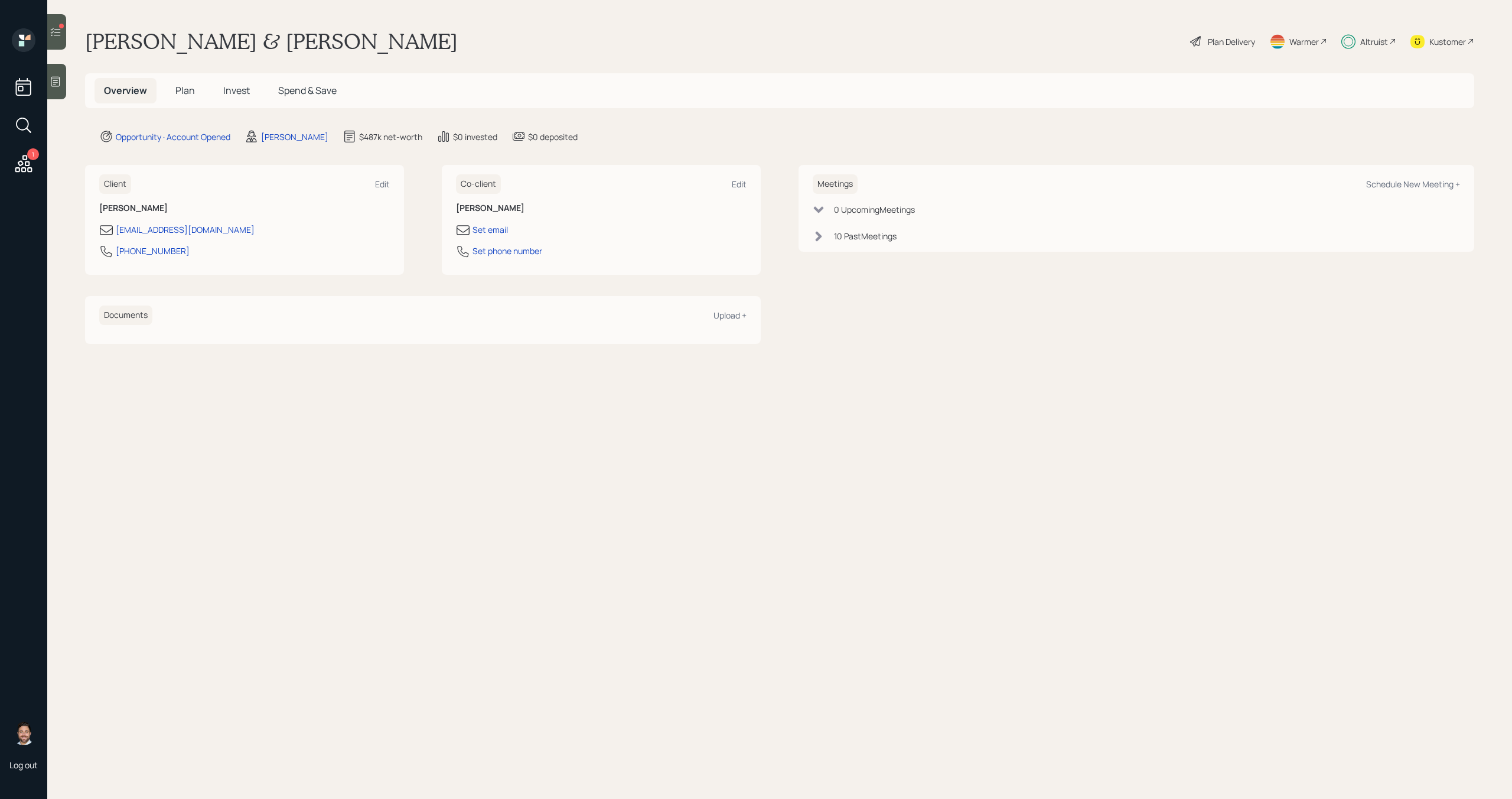
click at [56, 30] on icon at bounding box center [56, 32] width 12 height 12
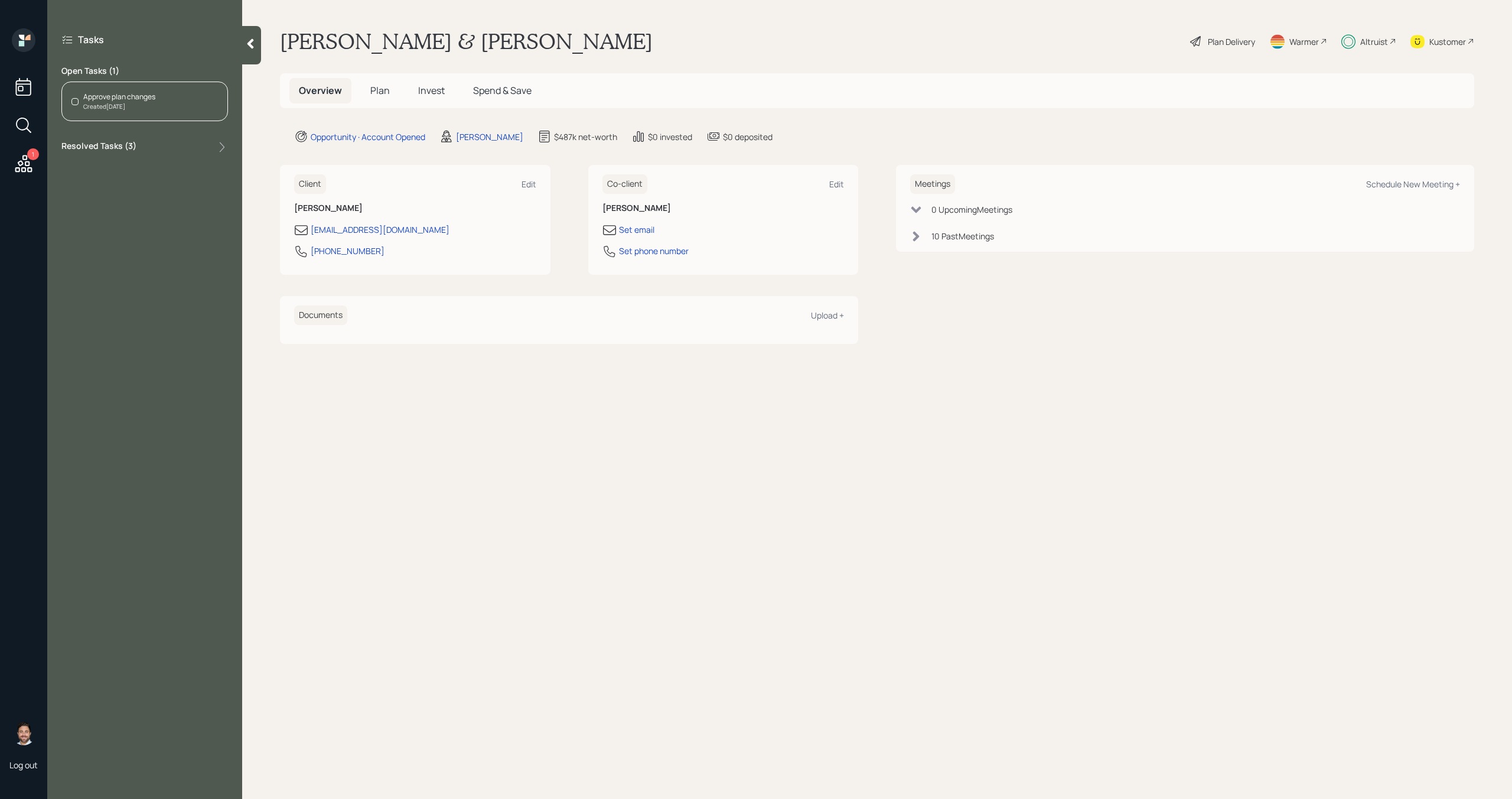
click at [187, 97] on div "Approve plan changes Created Today" at bounding box center [145, 101] width 167 height 39
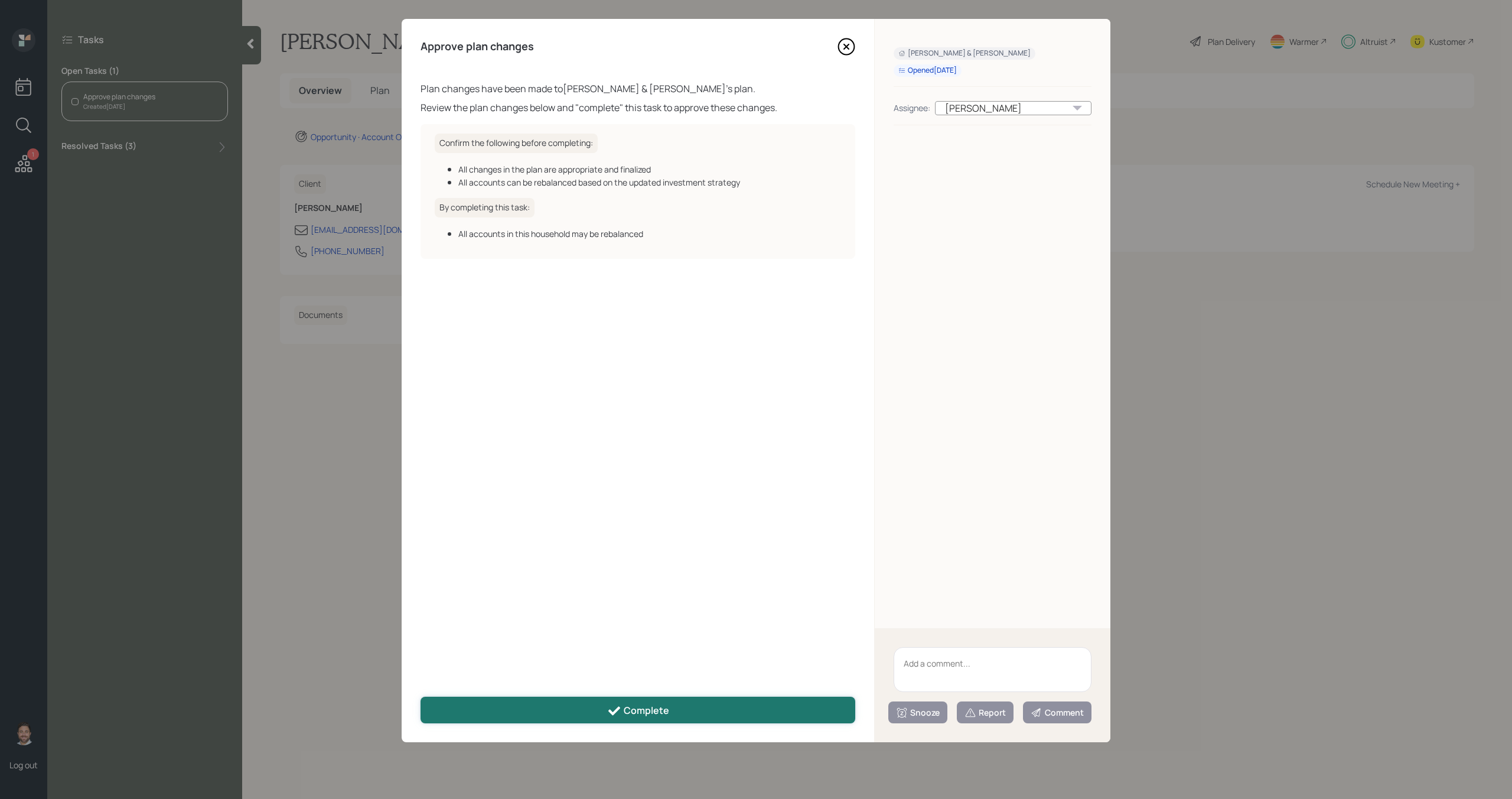
click at [593, 702] on button "Complete" at bounding box center [638, 710] width 435 height 27
